Goal: Task Accomplishment & Management: Use online tool/utility

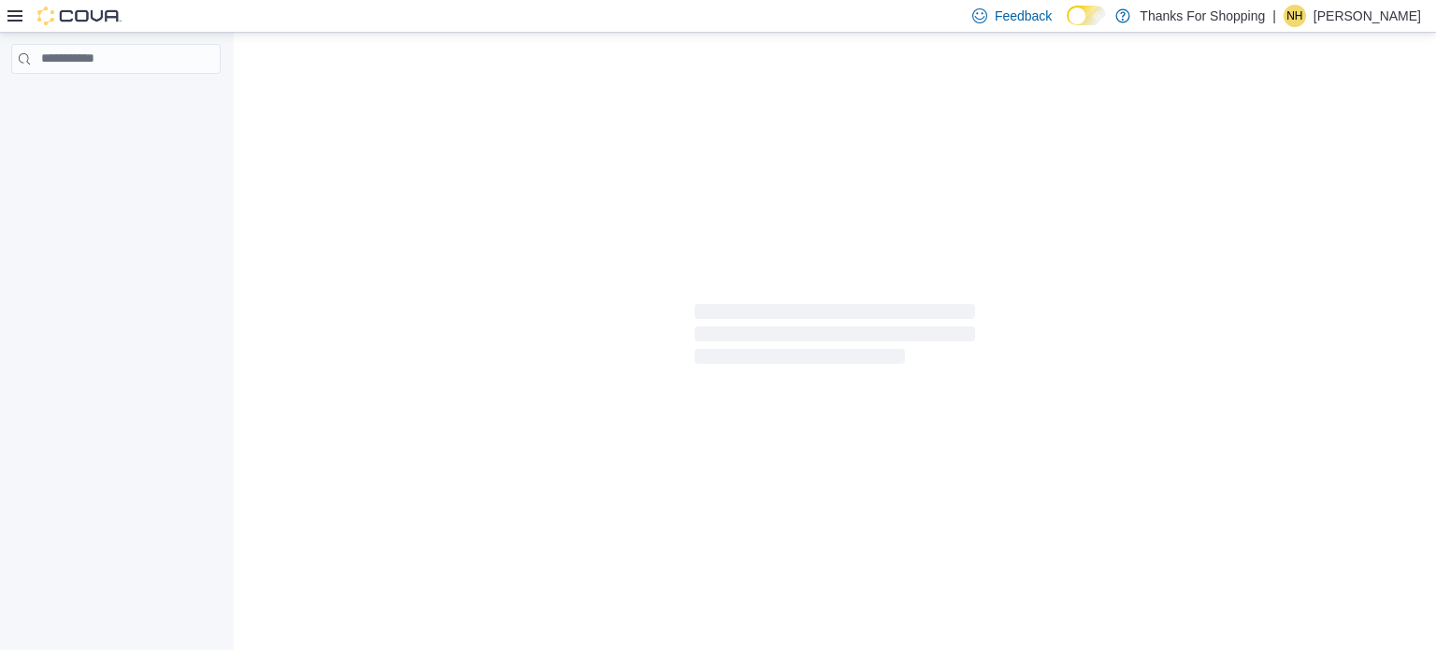
click at [11, 14] on icon at bounding box center [14, 15] width 15 height 15
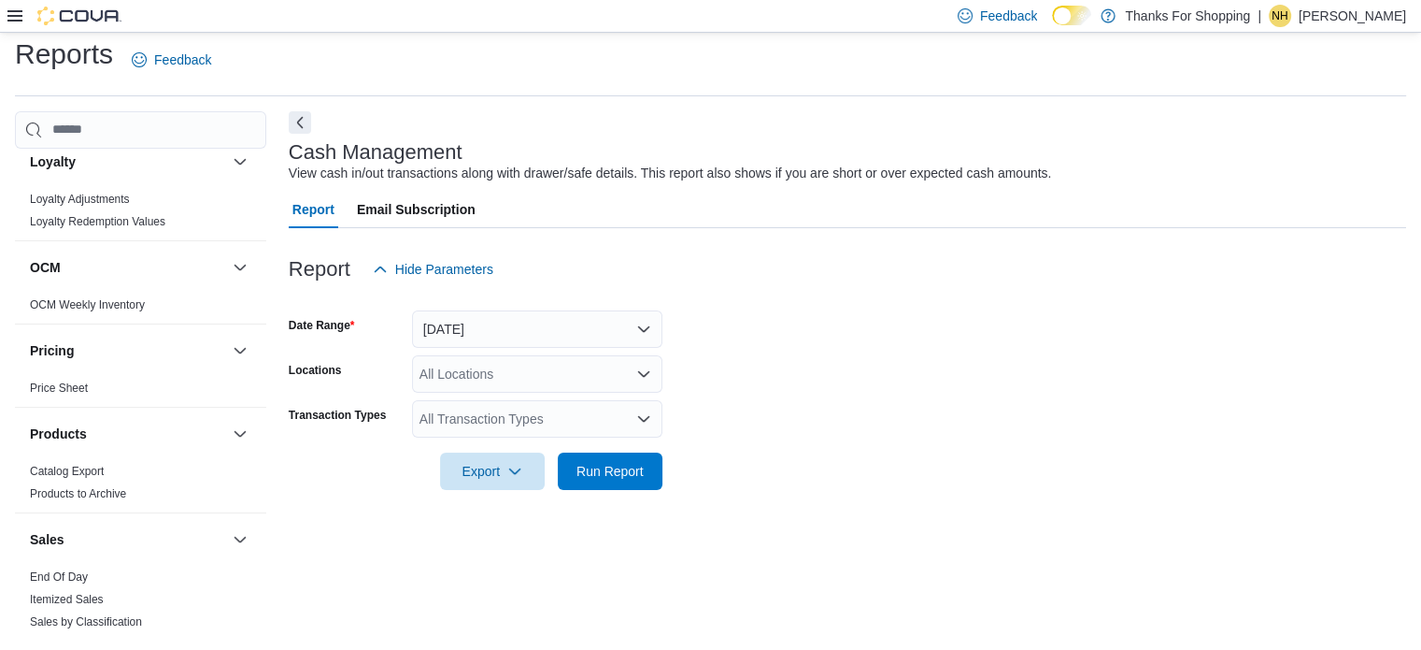
scroll to position [471, 0]
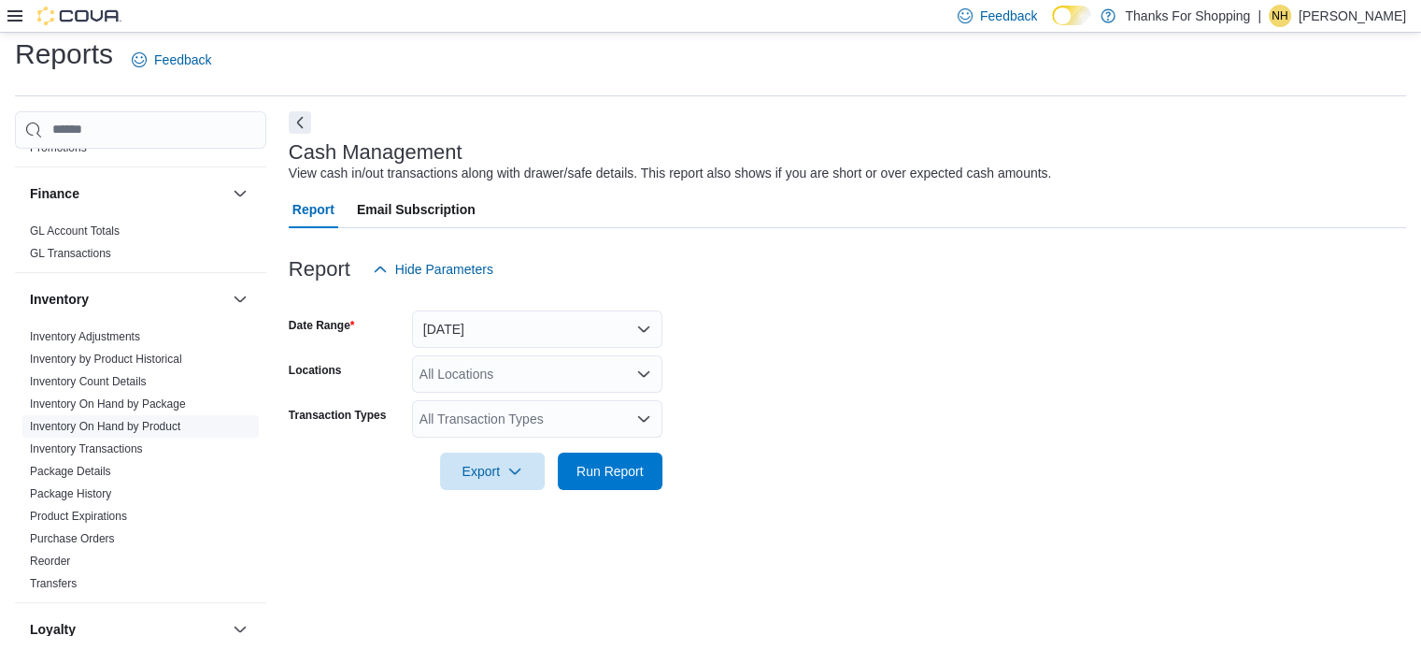
click at [110, 425] on link "Inventory On Hand by Product" at bounding box center [105, 426] width 150 height 13
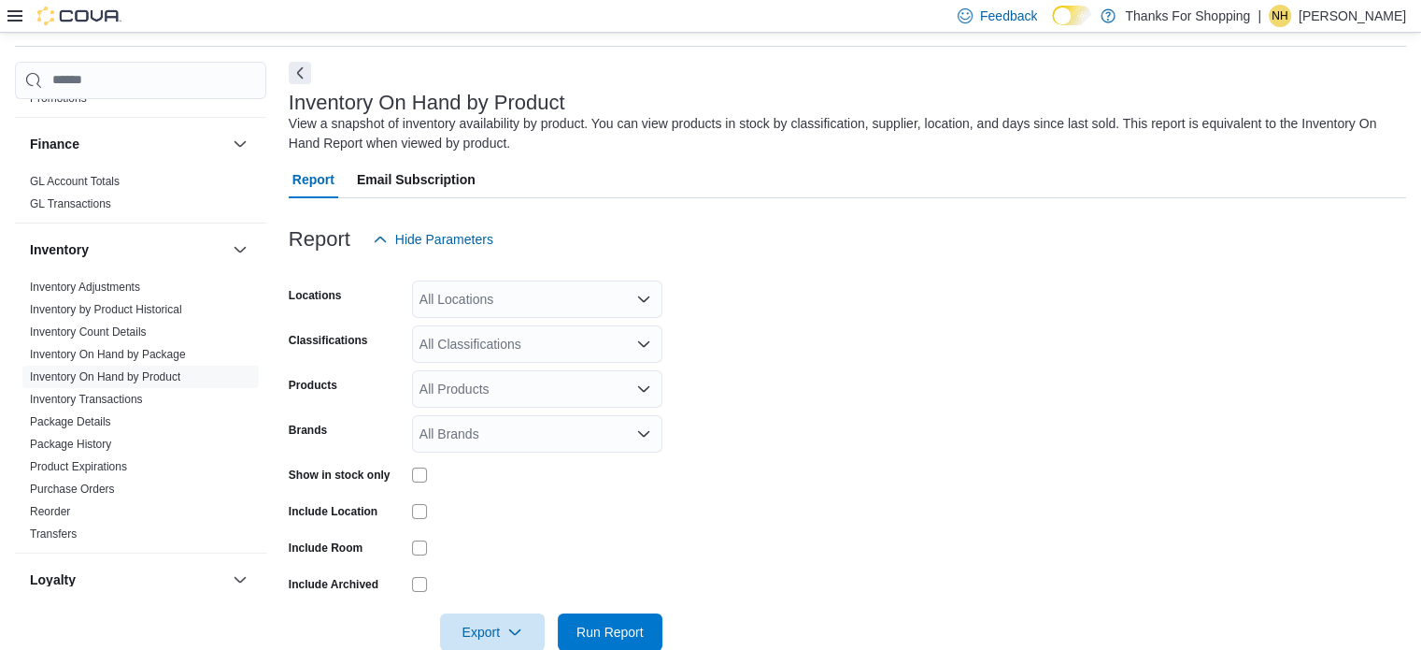
scroll to position [63, 0]
click at [505, 299] on div "All Locations" at bounding box center [537, 297] width 250 height 37
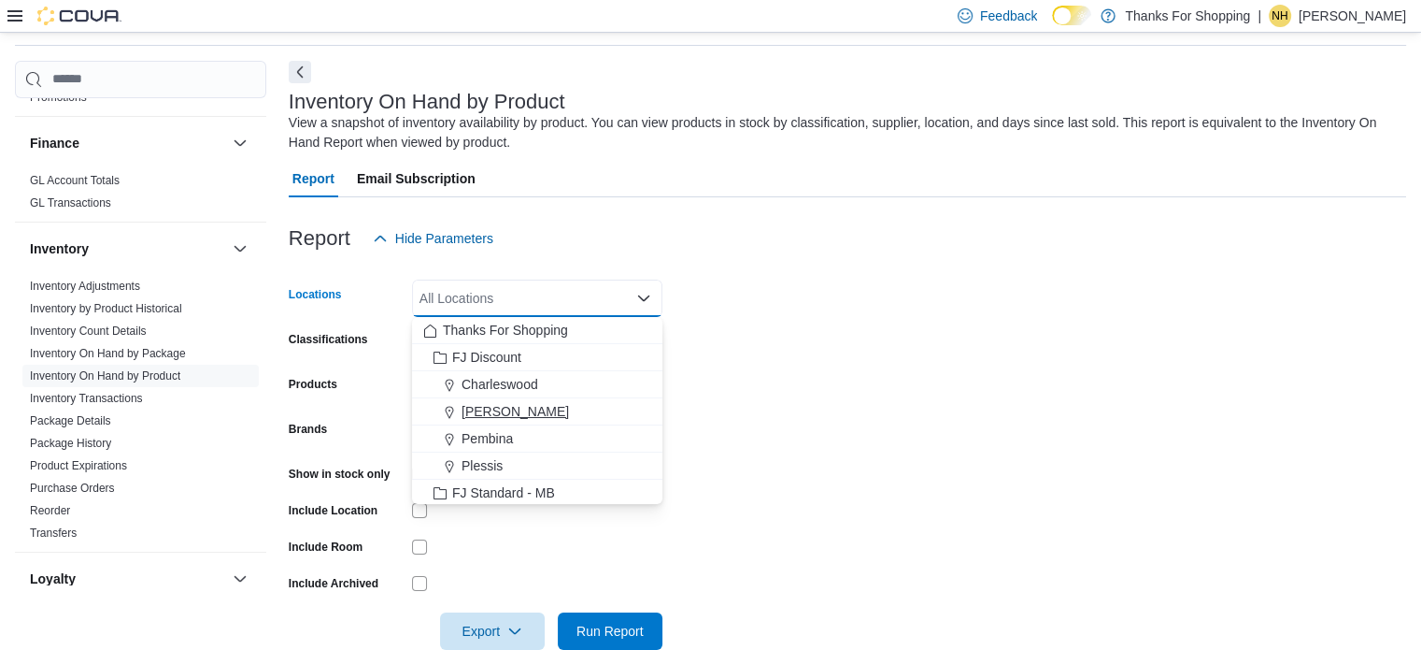
click at [514, 407] on span "[PERSON_NAME]" at bounding box center [515, 411] width 107 height 19
click at [887, 286] on form "Locations [GEOGRAPHIC_DATA] Combo box. Selected. [GEOGRAPHIC_DATA]. Press Backs…" at bounding box center [848, 453] width 1118 height 393
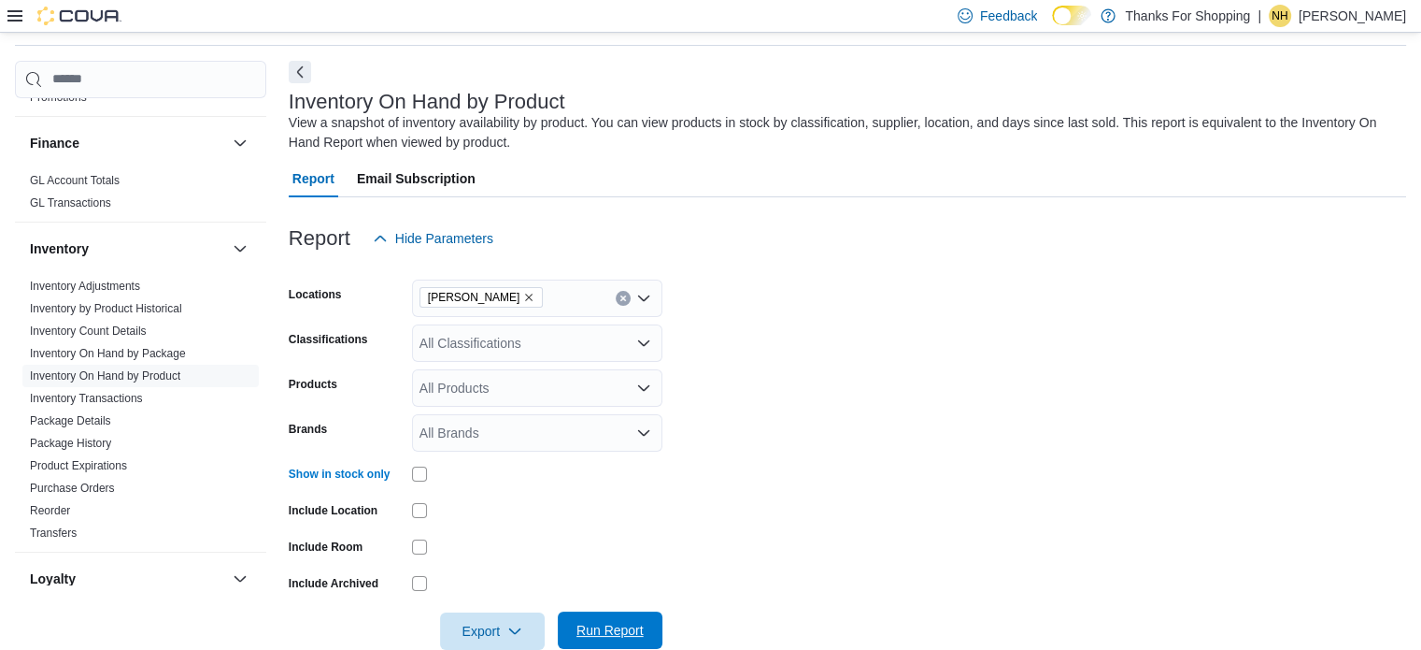
click at [606, 621] on span "Run Report" at bounding box center [610, 630] width 67 height 19
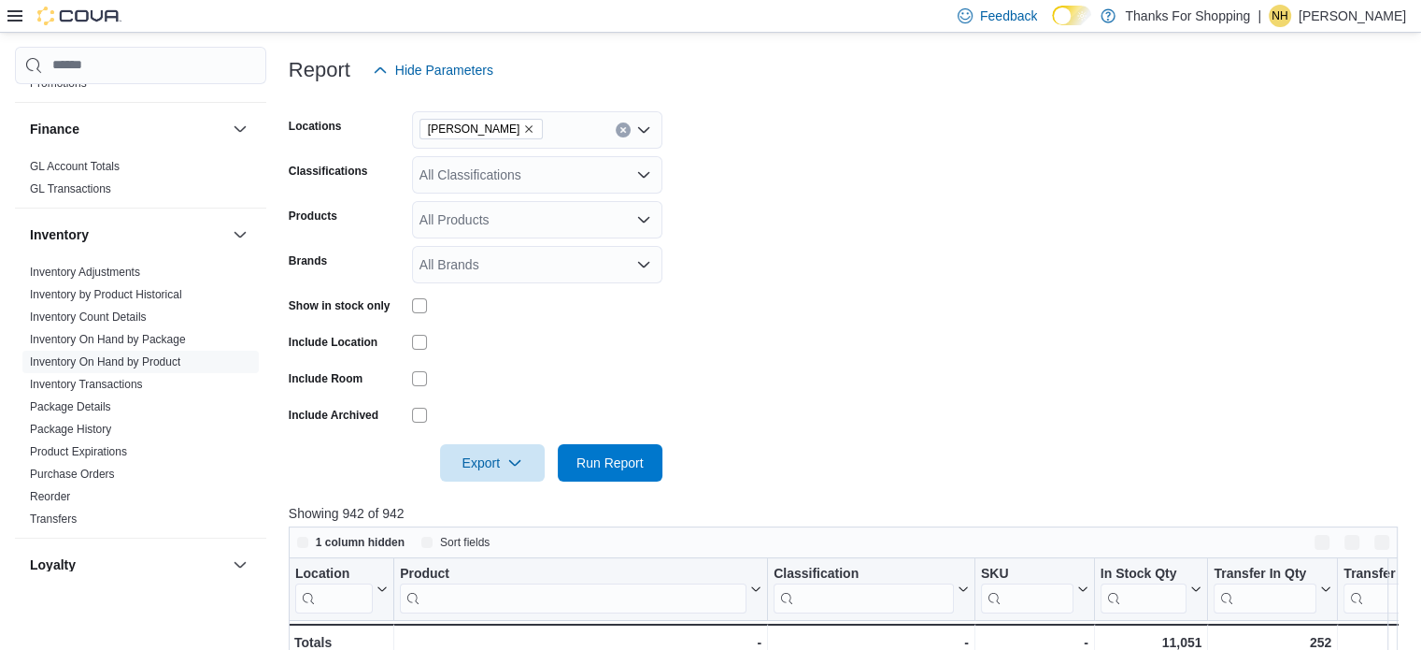
scroll to position [250, 0]
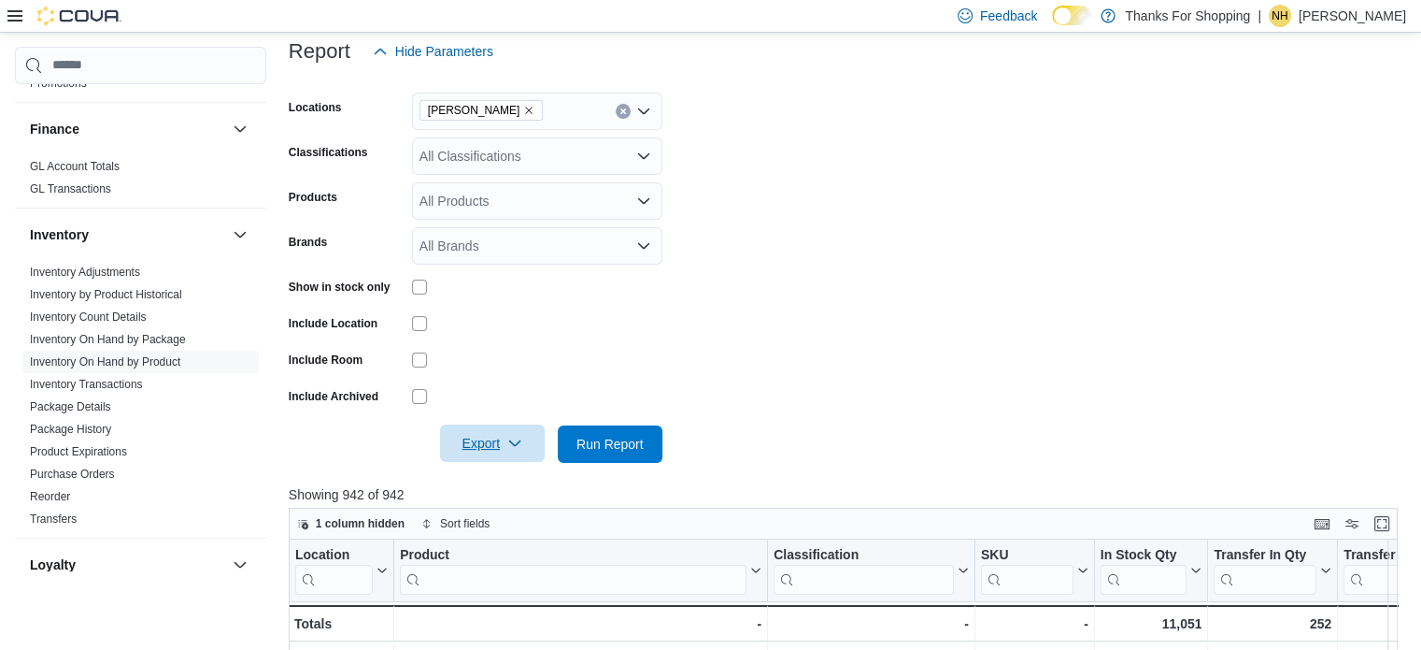
click at [495, 445] on span "Export" at bounding box center [492, 442] width 82 height 37
click at [528, 476] on span "Export to Excel" at bounding box center [495, 481] width 84 height 15
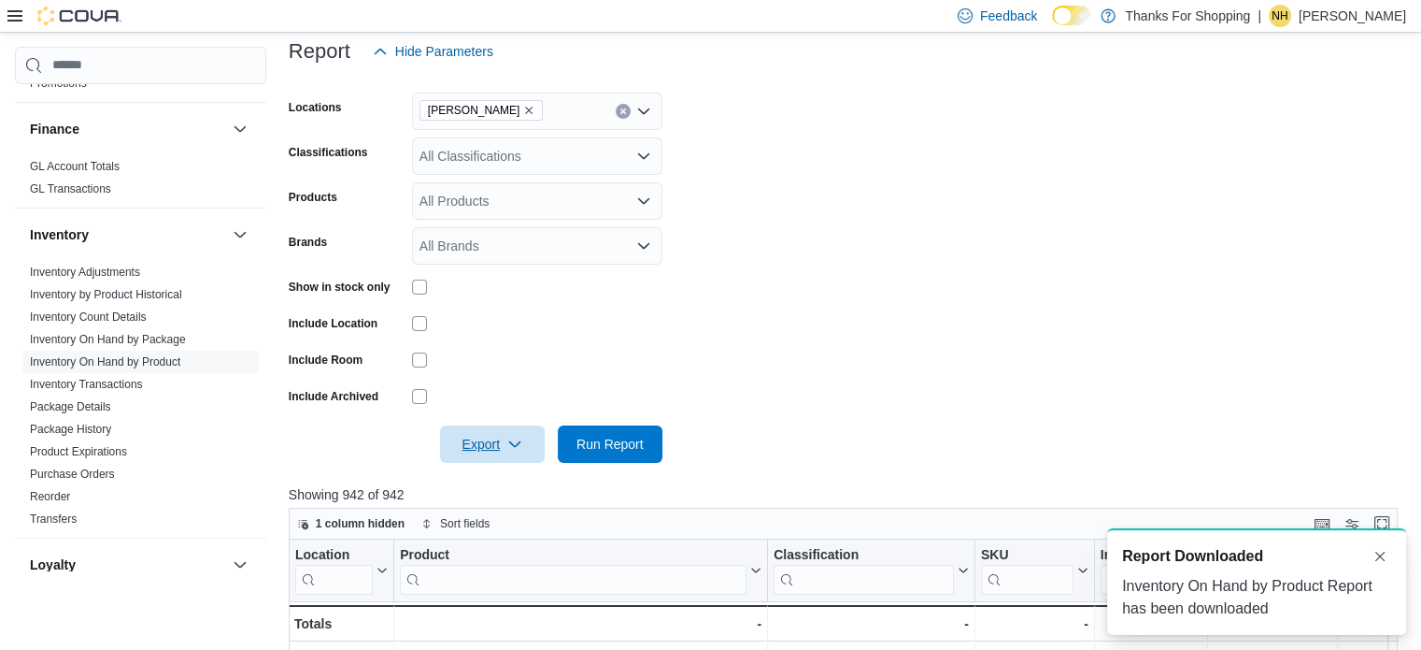
scroll to position [0, 0]
